Goal: Navigation & Orientation: Find specific page/section

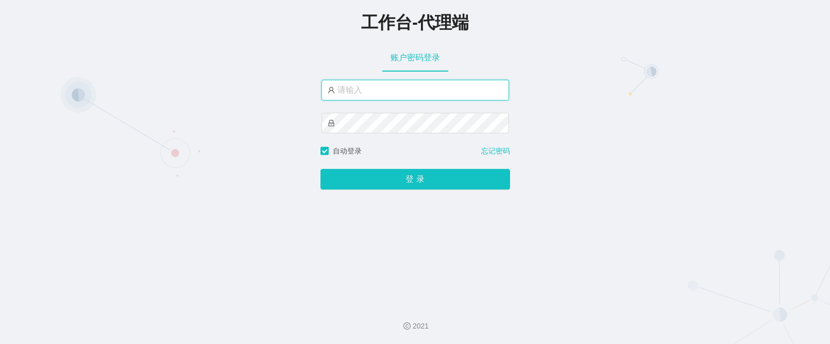
click at [382, 97] on input "text" at bounding box center [414, 90] width 187 height 21
paste input "yefeng"
type input "yefeng"
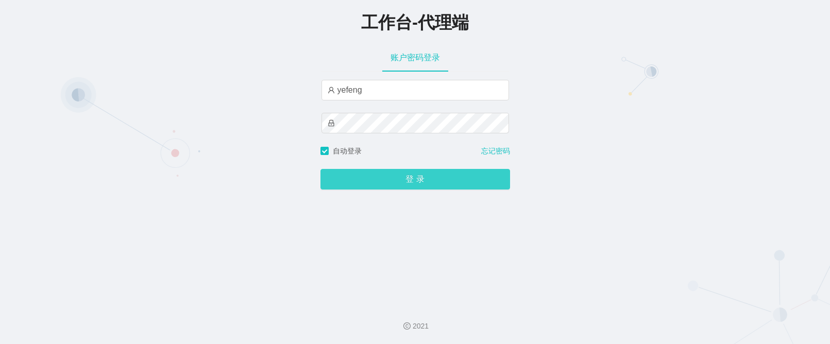
click at [407, 176] on button "登 录" at bounding box center [415, 179] width 190 height 21
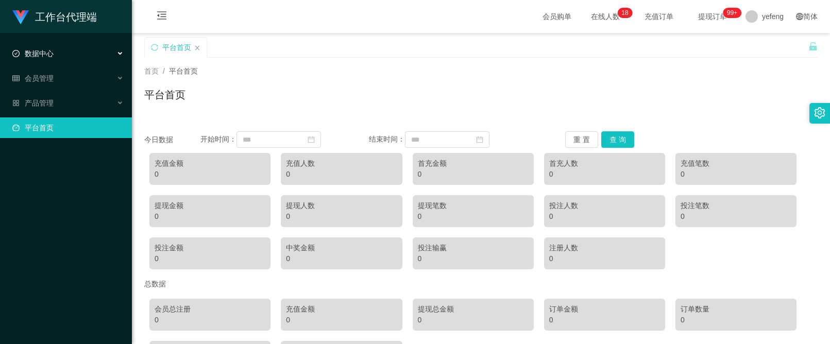
click at [71, 52] on div "数据中心" at bounding box center [66, 53] width 132 height 21
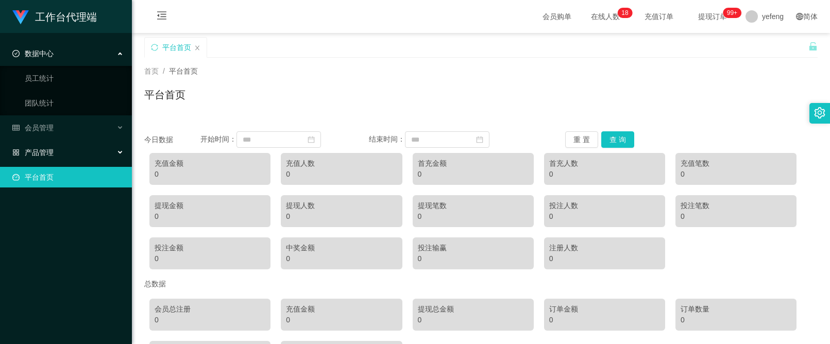
click at [86, 154] on div "产品管理" at bounding box center [66, 152] width 132 height 21
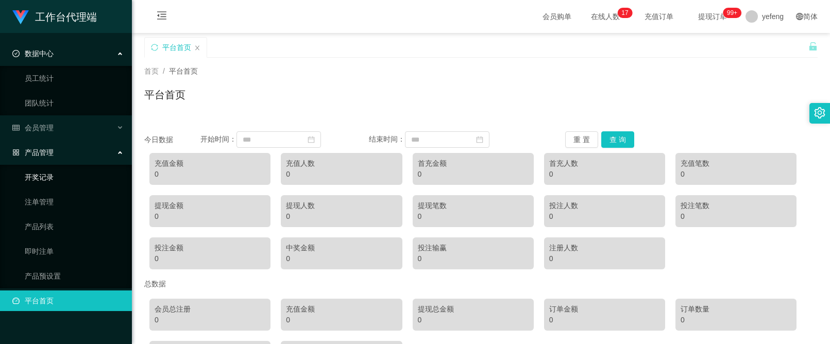
click at [78, 176] on link "开奖记录" at bounding box center [74, 177] width 99 height 21
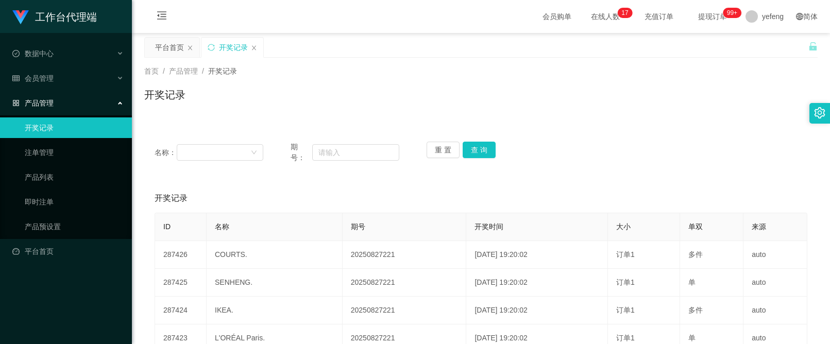
click at [213, 185] on div "开奖记录 添加开奖记录" at bounding box center [480, 198] width 652 height 29
click at [225, 178] on div "名称： 期号： 重 置 查 询 开奖记录 添加开奖记录 ID 名称 期号 开奖时间 大小 单双 来源 287426 COURTS. 20250827221 […" at bounding box center [480, 341] width 673 height 421
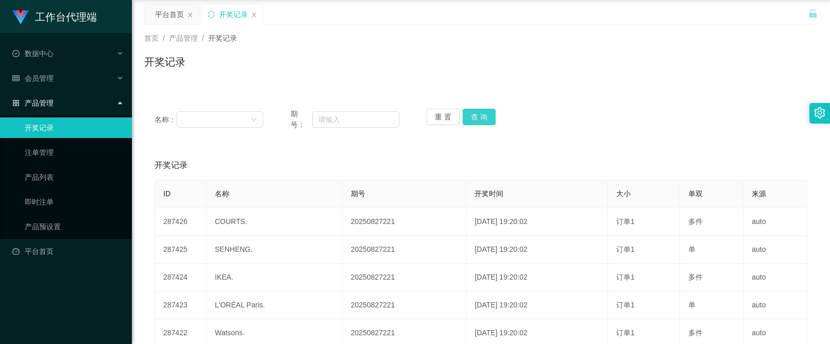
scroll to position [51, 0]
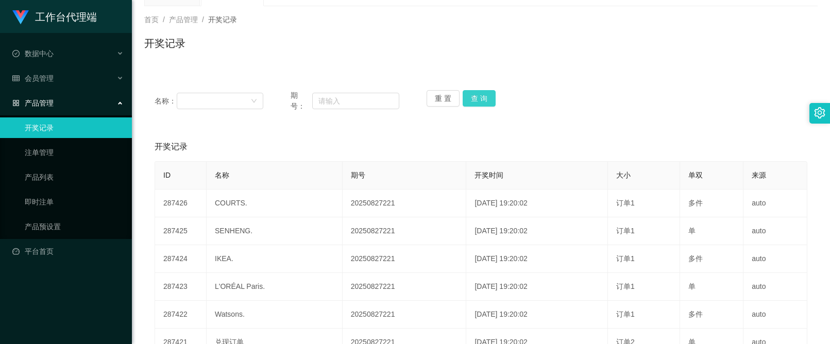
click at [485, 107] on div "重 置 查 询" at bounding box center [480, 101] width 109 height 22
click at [484, 103] on button "查 询" at bounding box center [478, 98] width 33 height 16
click at [68, 231] on link "产品预设置" at bounding box center [74, 226] width 99 height 21
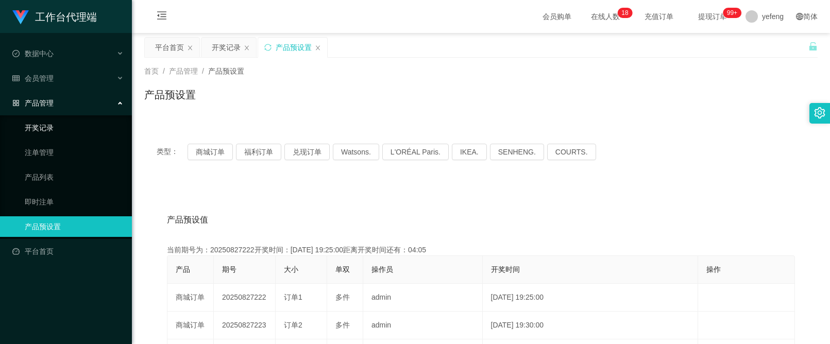
click at [61, 132] on link "开奖记录" at bounding box center [74, 127] width 99 height 21
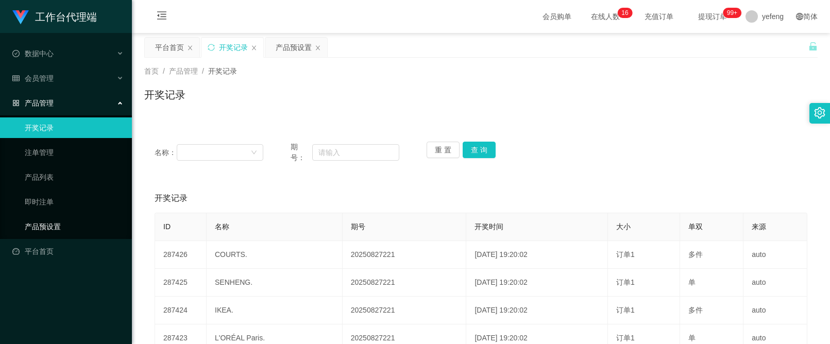
click at [55, 232] on link "产品预设置" at bounding box center [74, 226] width 99 height 21
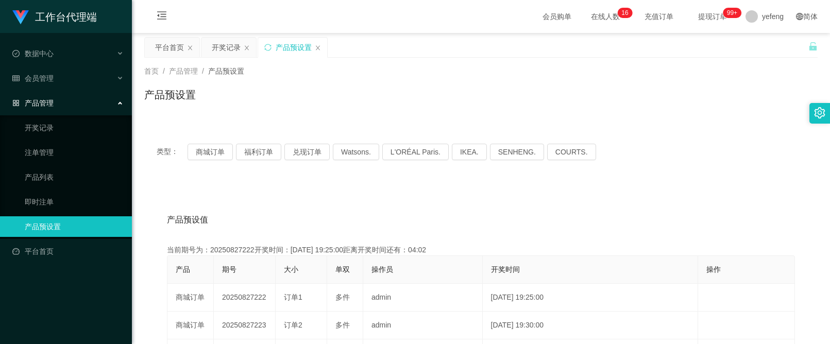
click at [251, 250] on div "当前期号为：20250827222开奖时间：[DATE] 19:25:00距离开奖时间还有：04:02" at bounding box center [481, 250] width 628 height 11
click at [251, 250] on div "当前期号为：20250827222开奖时间：[DATE] 19:25:00距离开奖时间还有：04:01" at bounding box center [481, 250] width 628 height 11
copy div "20250827222"
click at [245, 149] on button "福利订单" at bounding box center [258, 152] width 45 height 16
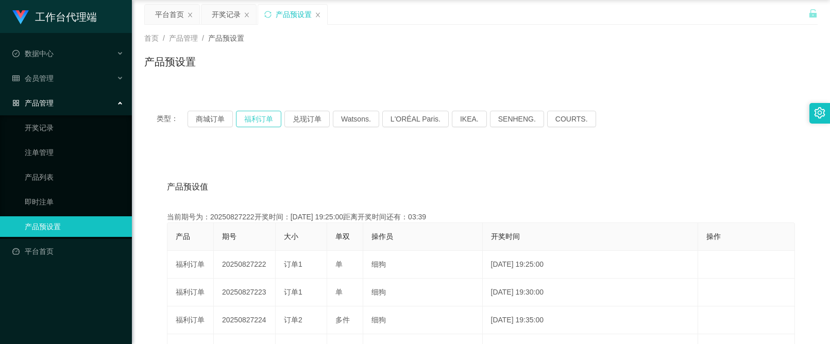
scroll to position [51, 0]
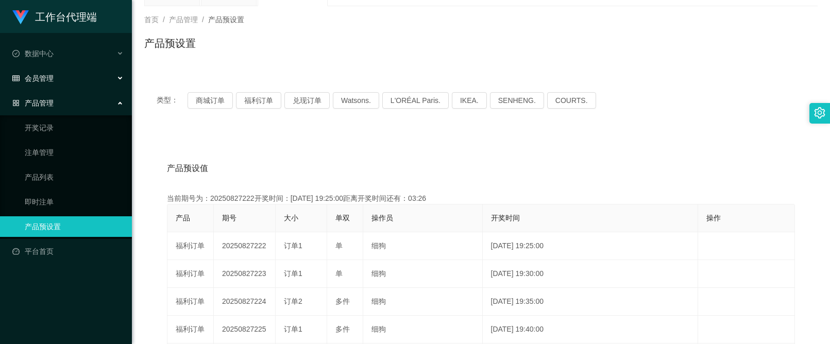
click at [77, 77] on div "会员管理" at bounding box center [66, 78] width 132 height 21
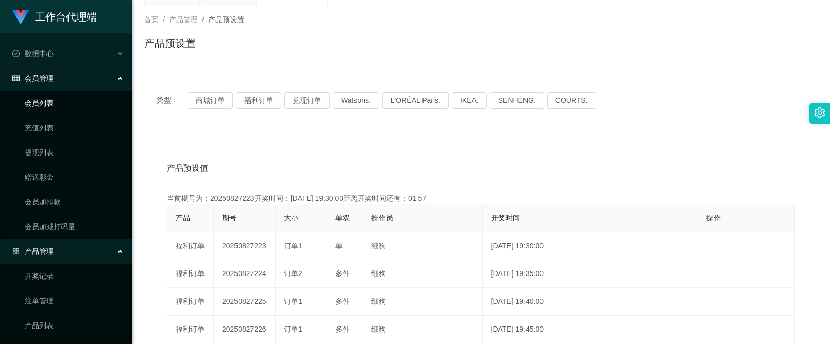
click at [71, 109] on link "会员列表" at bounding box center [74, 103] width 99 height 21
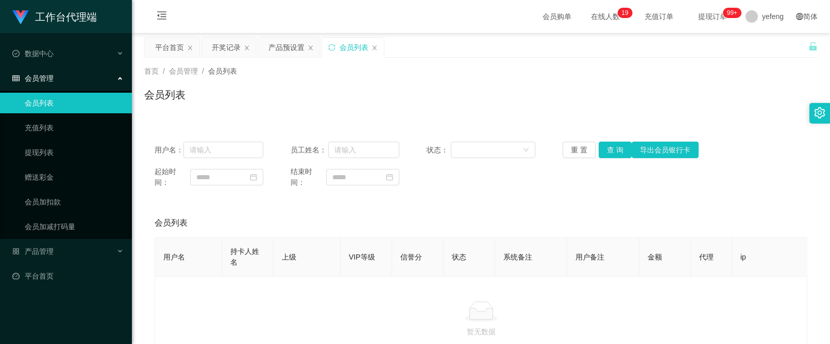
scroll to position [51, 0]
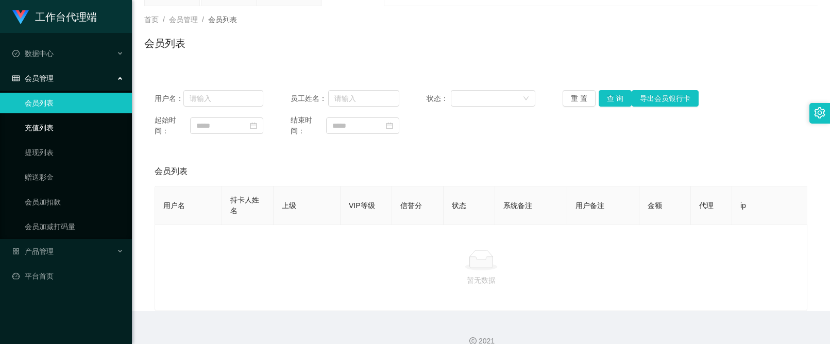
click at [82, 128] on link "充值列表" at bounding box center [74, 127] width 99 height 21
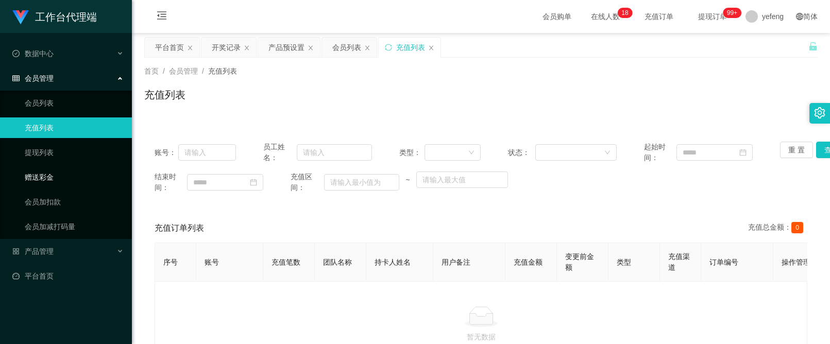
click at [65, 177] on link "赠送彩金" at bounding box center [74, 177] width 99 height 21
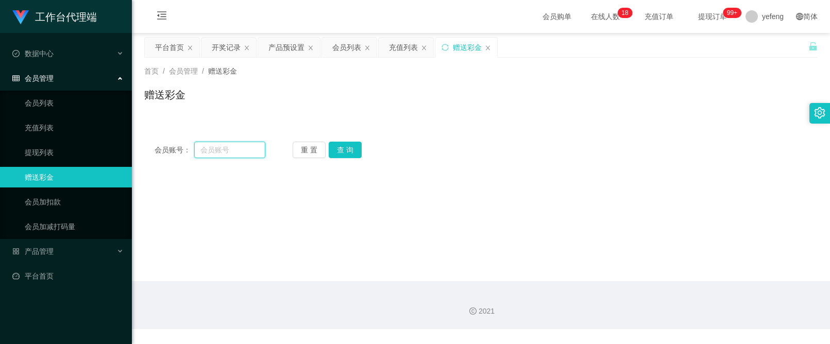
click at [228, 149] on input "text" at bounding box center [229, 150] width 71 height 16
click at [480, 49] on div "赠送彩金" at bounding box center [467, 48] width 29 height 20
click at [487, 47] on icon "图标: close" at bounding box center [488, 47] width 4 height 5
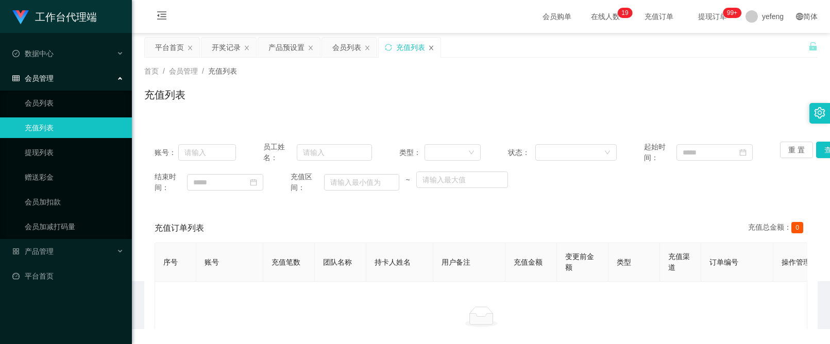
click at [433, 47] on icon "图标: close" at bounding box center [431, 48] width 6 height 6
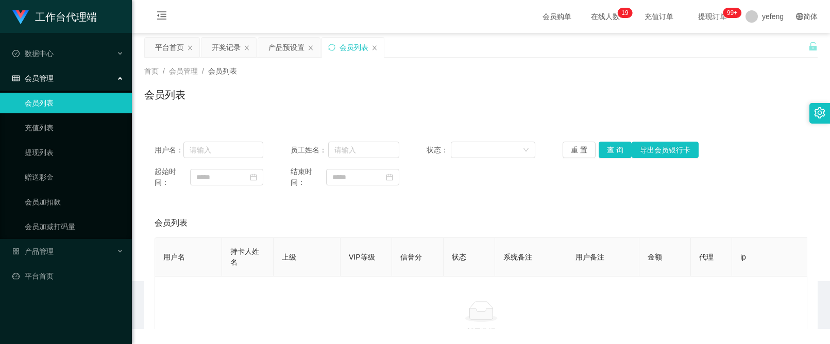
click at [374, 43] on div "会员列表" at bounding box center [353, 48] width 62 height 20
click at [373, 49] on icon "图标: close" at bounding box center [374, 48] width 6 height 6
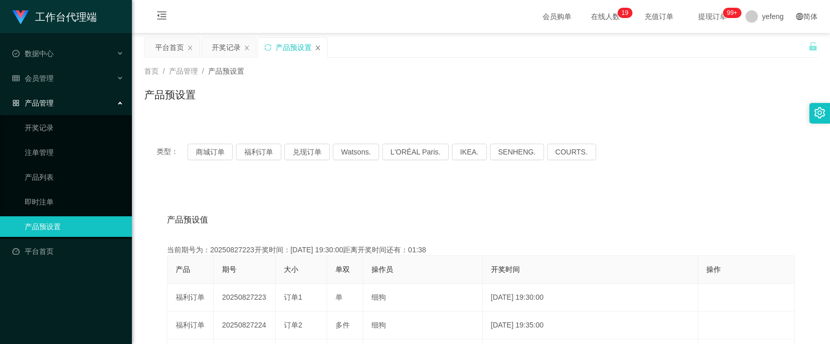
click at [316, 49] on icon "图标: close" at bounding box center [318, 48] width 6 height 6
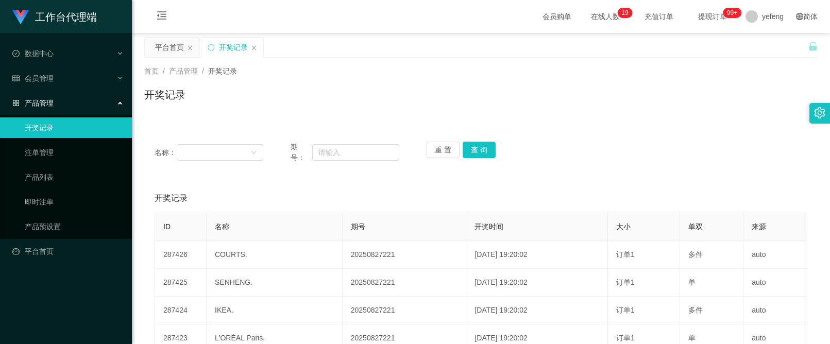
click at [249, 50] on div "开奖记录" at bounding box center [232, 48] width 62 height 20
click at [255, 47] on icon "图标: close" at bounding box center [254, 48] width 6 height 6
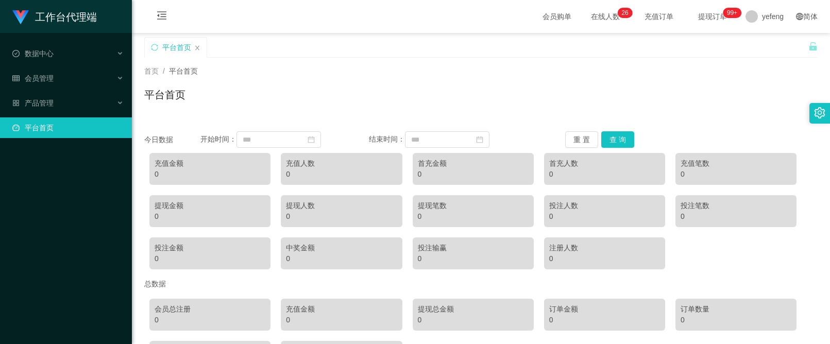
click at [103, 133] on link "平台首页" at bounding box center [67, 127] width 111 height 21
click at [630, 66] on div "首页 / 平台首页 /" at bounding box center [480, 71] width 673 height 11
click at [710, 18] on span "提现订单 99+" at bounding box center [712, 16] width 39 height 7
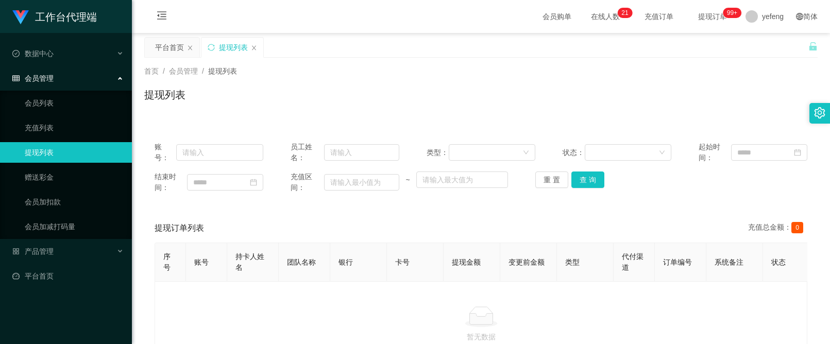
click at [64, 83] on div "会员管理" at bounding box center [66, 78] width 132 height 21
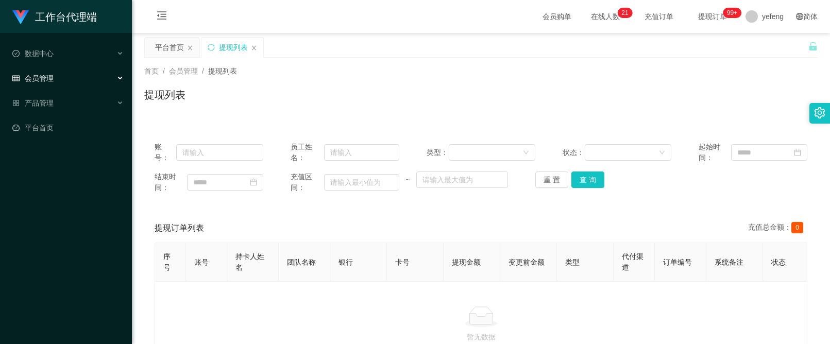
click at [64, 83] on div "会员管理" at bounding box center [66, 78] width 132 height 21
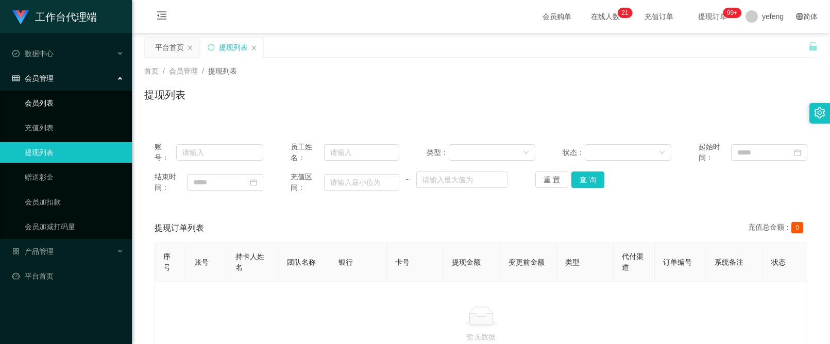
click at [67, 108] on link "会员列表" at bounding box center [74, 103] width 99 height 21
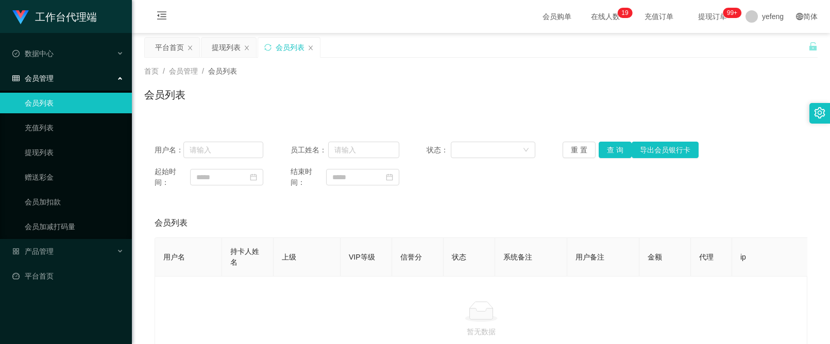
click at [314, 53] on div "会员列表" at bounding box center [289, 48] width 62 height 20
click at [120, 79] on div "会员管理" at bounding box center [66, 78] width 132 height 21
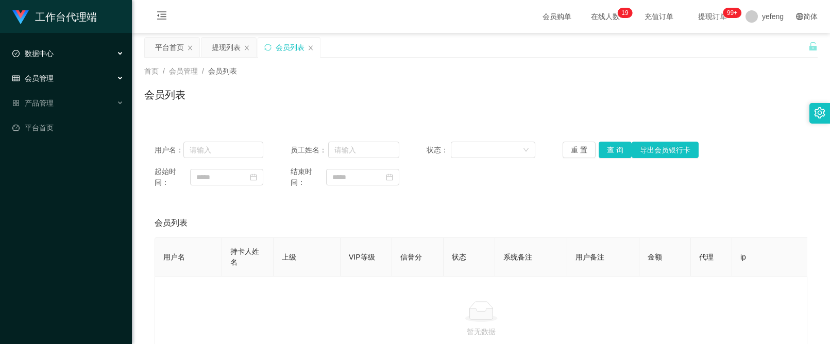
click at [119, 47] on div "数据中心" at bounding box center [66, 53] width 132 height 21
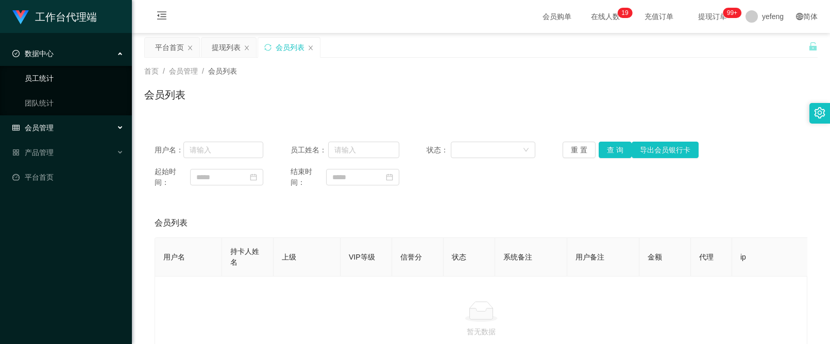
click at [81, 82] on link "员工统计" at bounding box center [74, 78] width 99 height 21
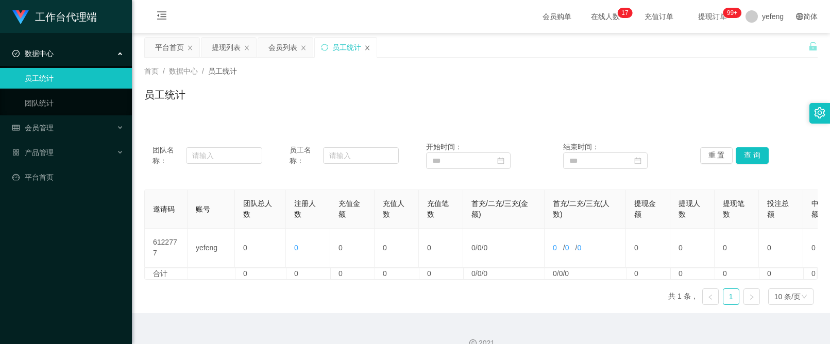
drag, startPoint x: 370, startPoint y: 46, endPoint x: 364, endPoint y: 46, distance: 6.2
click at [370, 46] on div "员工统计" at bounding box center [346, 48] width 62 height 20
click at [367, 47] on icon "图标: close" at bounding box center [367, 47] width 4 height 5
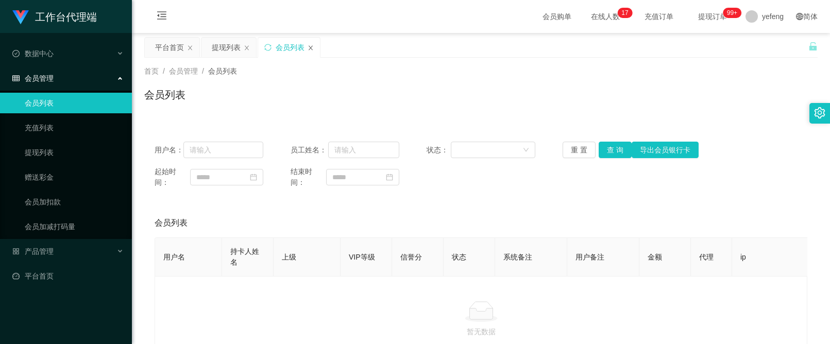
click at [311, 49] on icon "图标: close" at bounding box center [310, 48] width 6 height 6
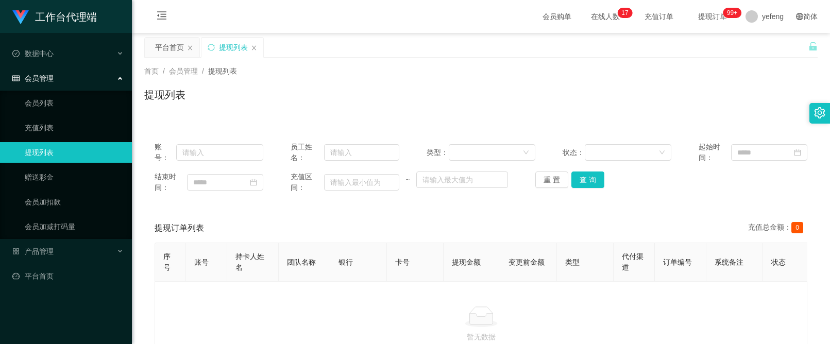
click at [250, 47] on div "提现列表" at bounding box center [232, 48] width 62 height 20
click at [252, 48] on icon "图标: close" at bounding box center [254, 48] width 6 height 6
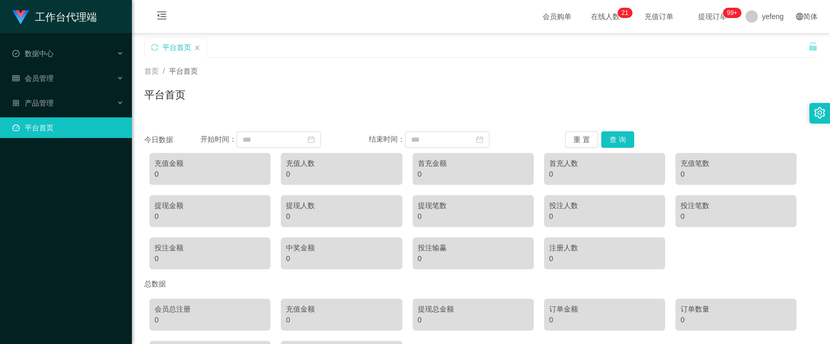
click at [532, 105] on div "平台首页" at bounding box center [480, 99] width 673 height 24
